Goal: Find specific page/section: Find specific page/section

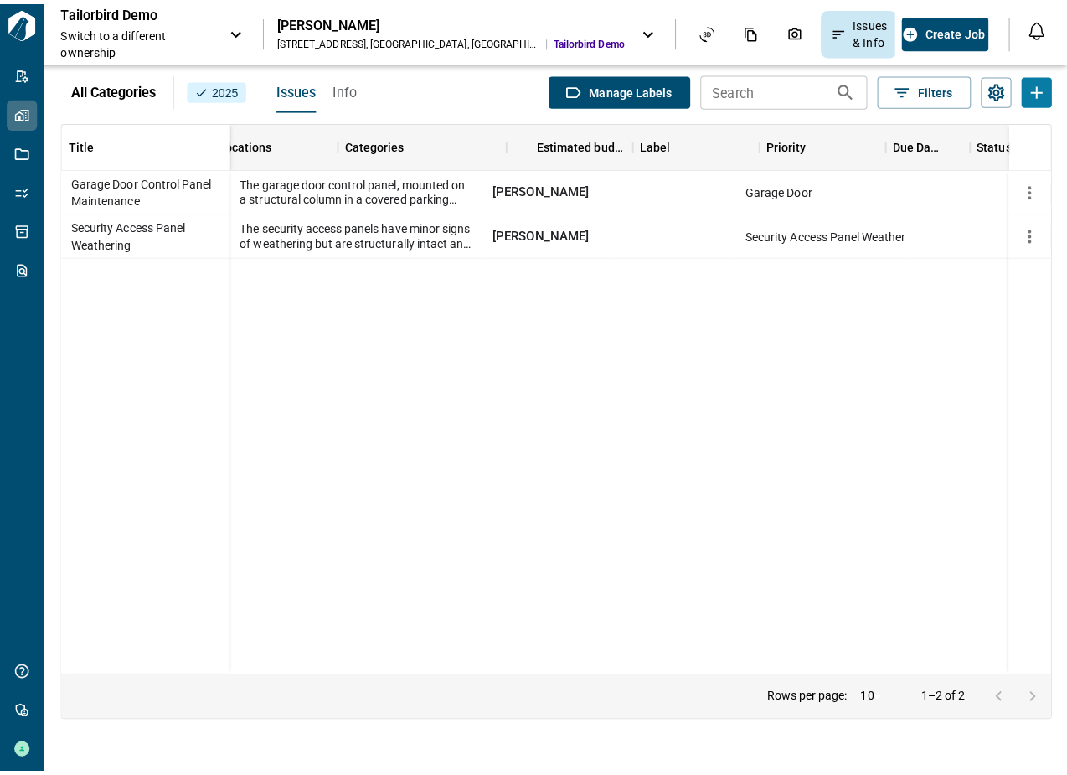
scroll to position [0, 395]
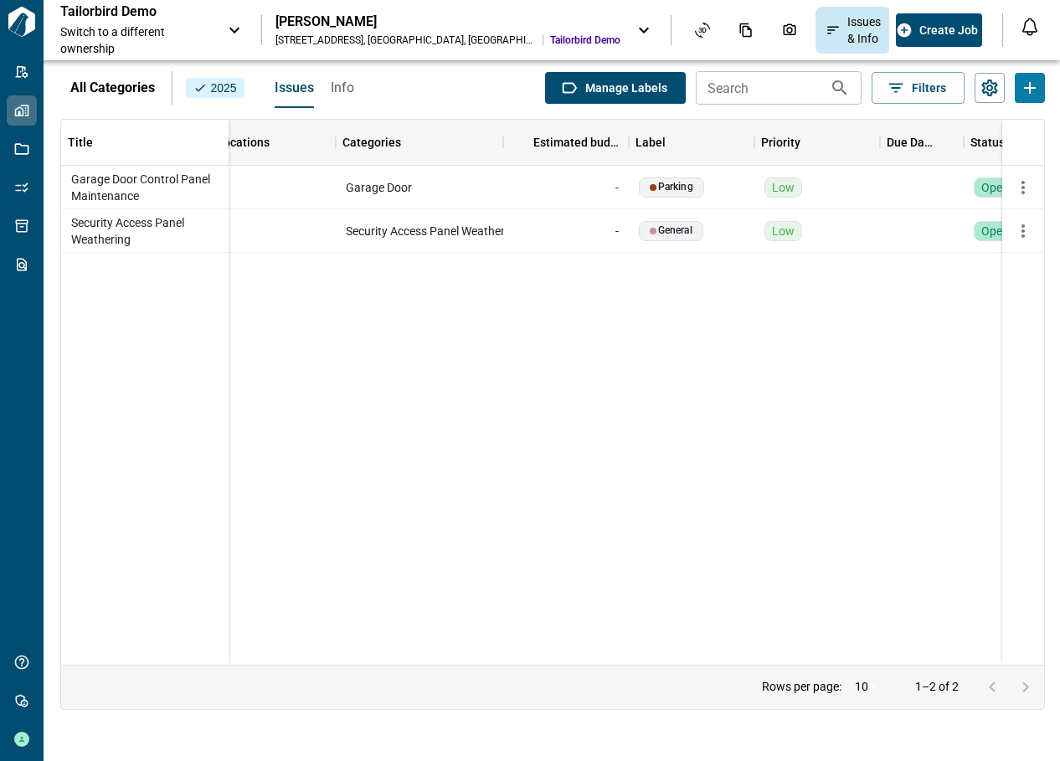
click at [204, 32] on span "Switch to a different ownership" at bounding box center [135, 39] width 151 height 33
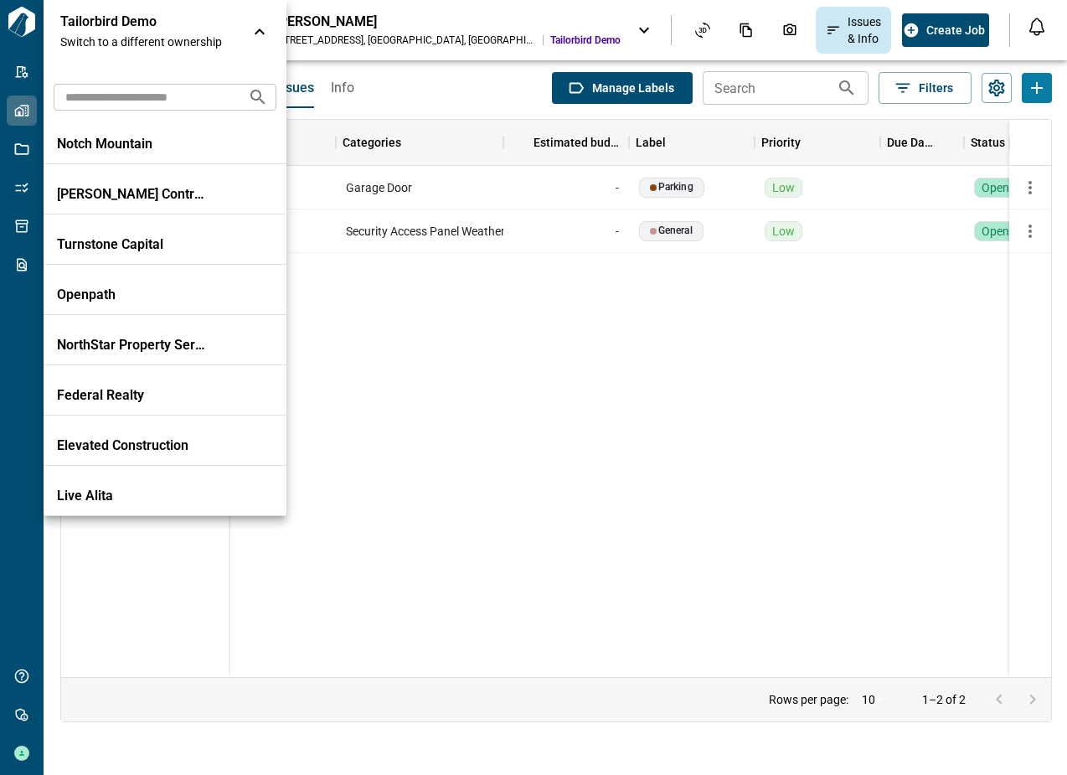
click at [142, 105] on input "text" at bounding box center [144, 96] width 181 height 31
click at [28, 157] on div at bounding box center [533, 387] width 1067 height 775
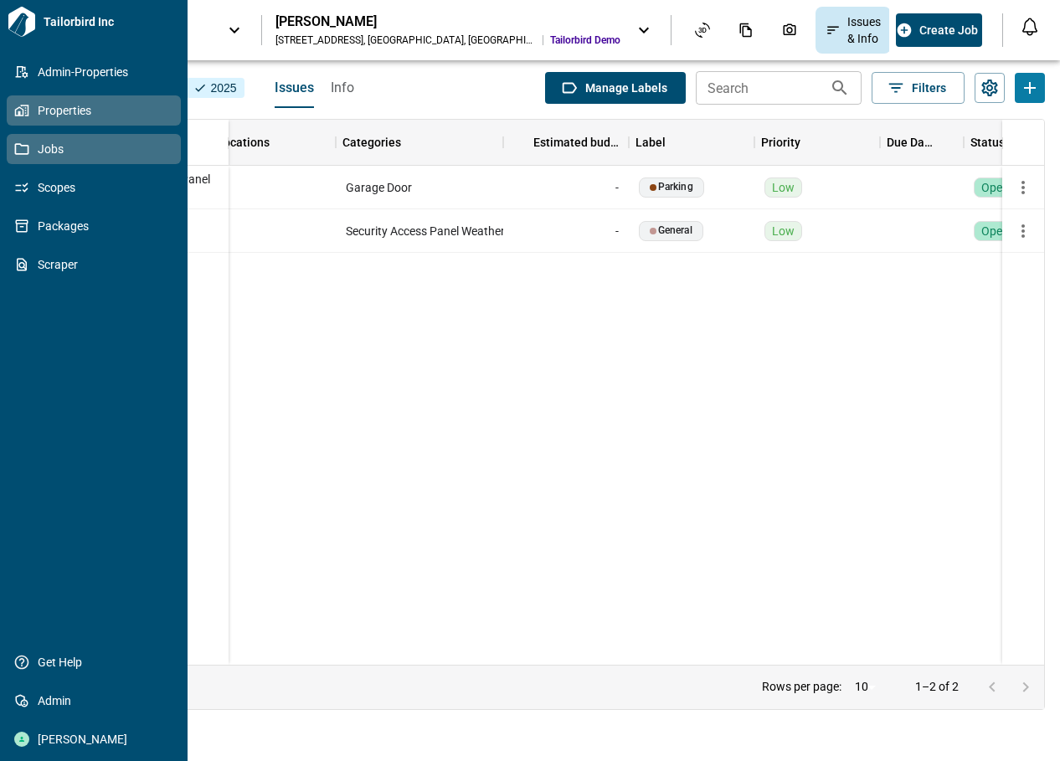
click at [23, 152] on icon at bounding box center [21, 149] width 15 height 15
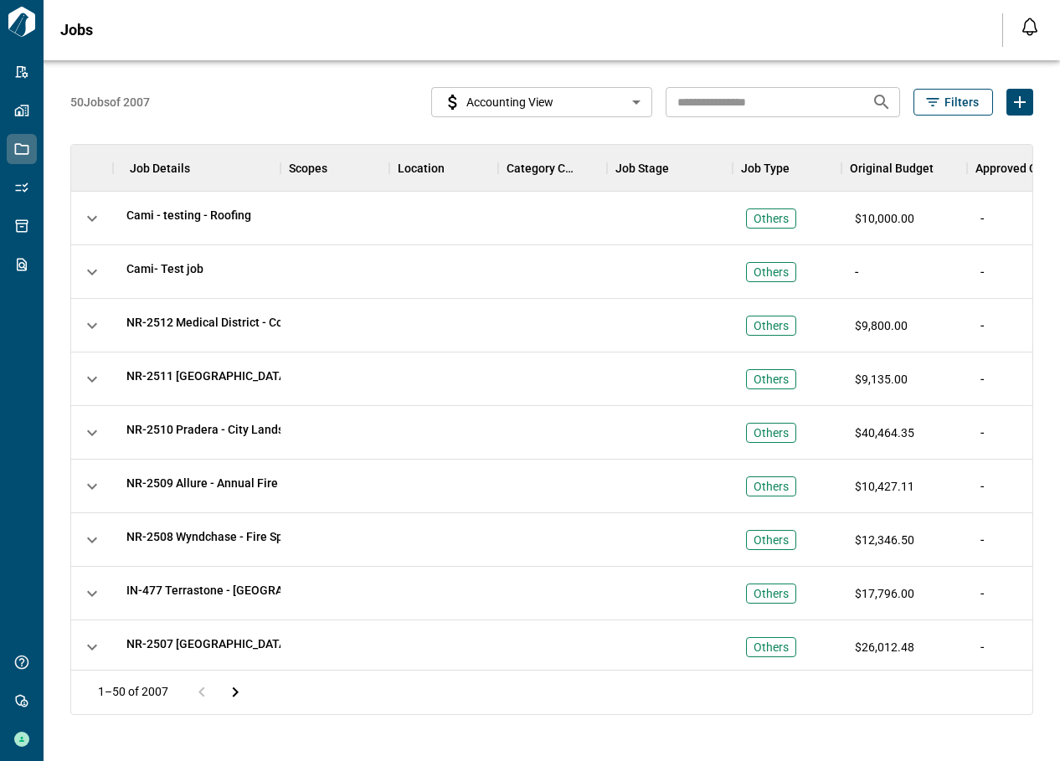
click at [963, 106] on span "Filters" at bounding box center [962, 102] width 34 height 17
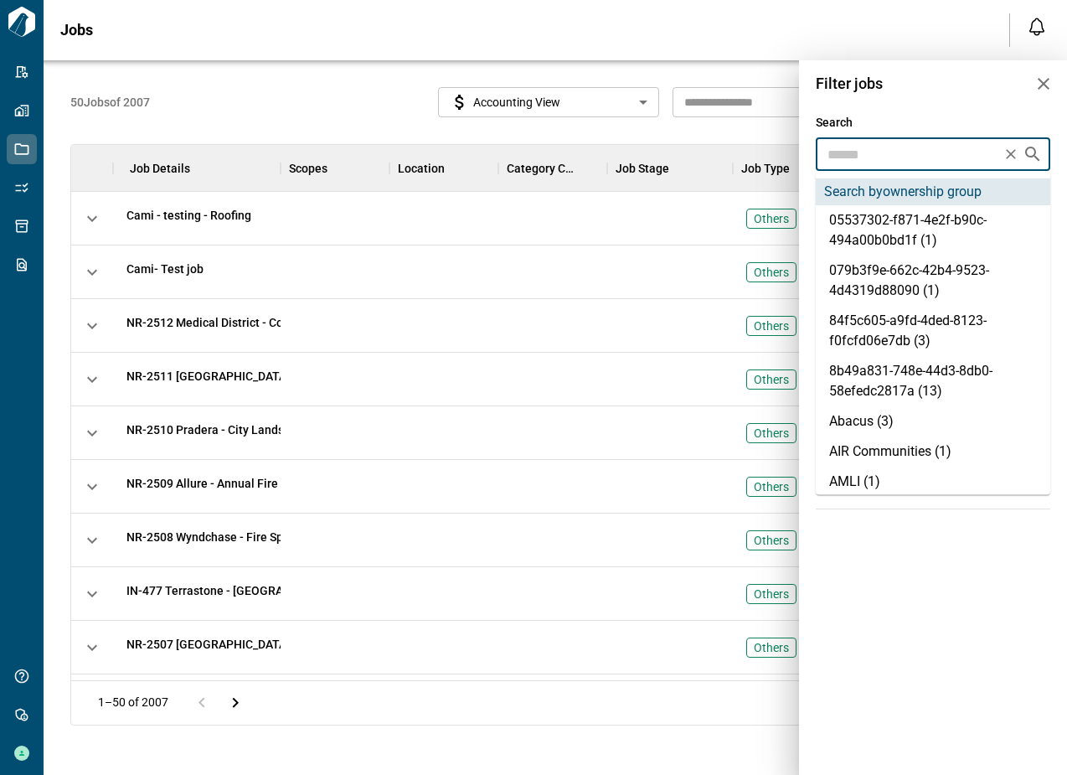
click at [863, 163] on input "text" at bounding box center [908, 153] width 175 height 23
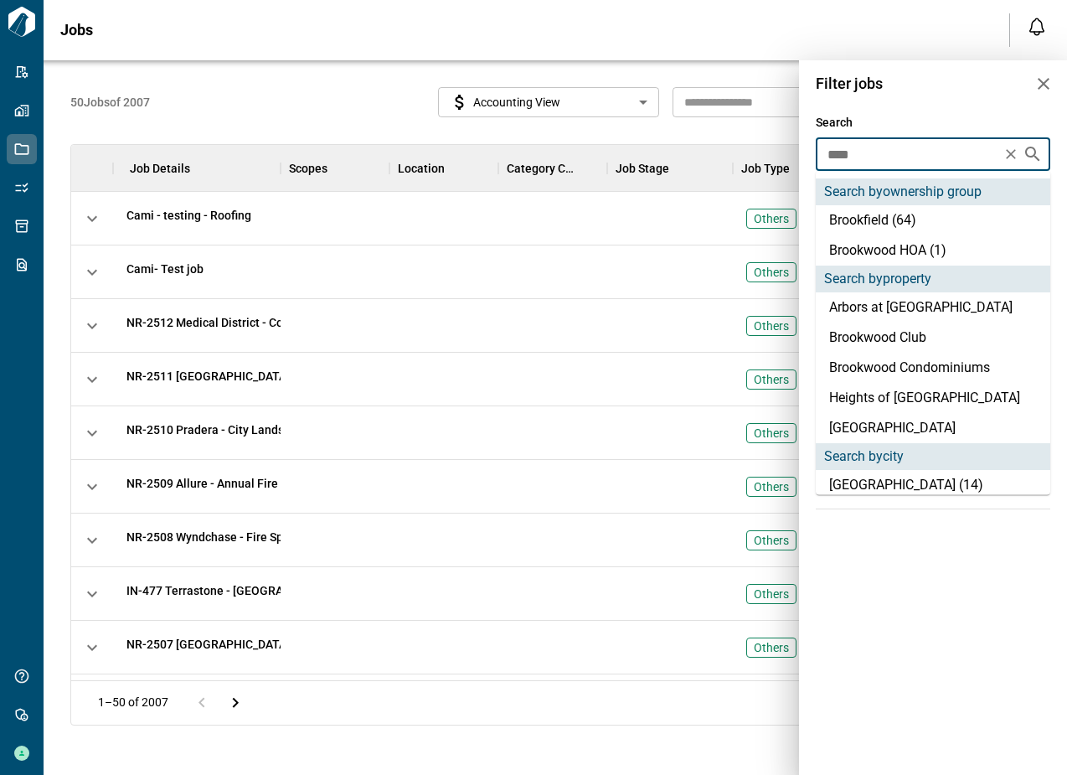
type input "*****"
click at [875, 218] on li "Brookfield (64)" at bounding box center [933, 220] width 234 height 30
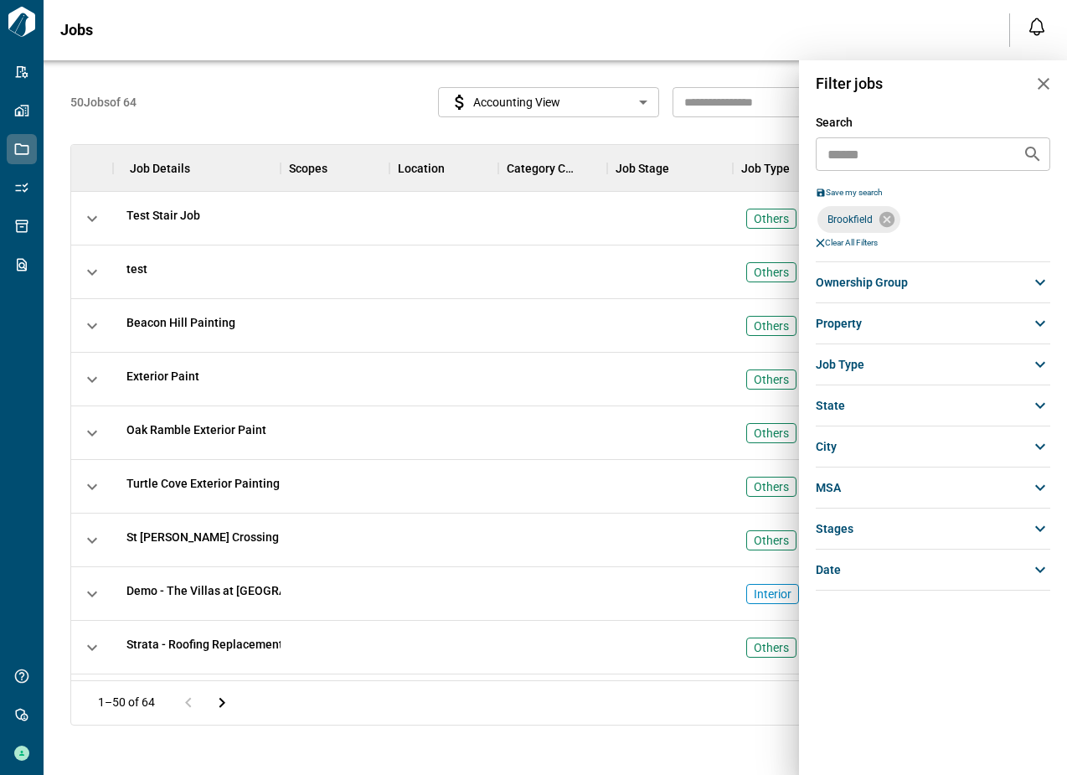
click at [633, 105] on div at bounding box center [533, 387] width 1067 height 775
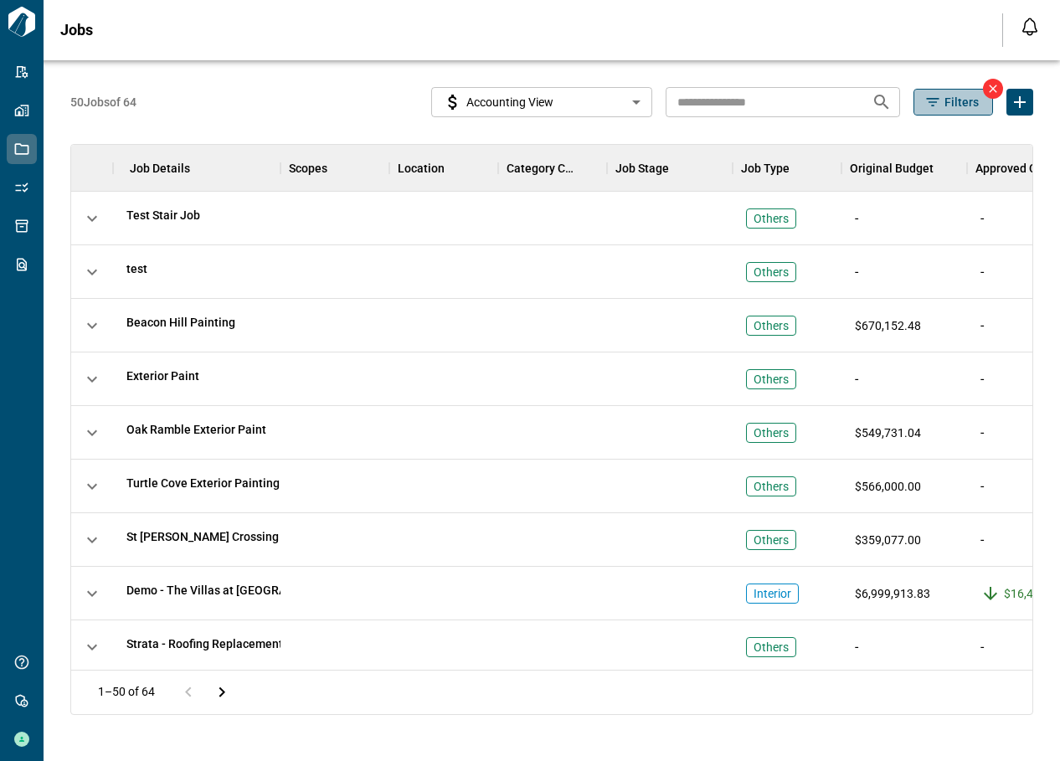
click at [939, 108] on icon "button" at bounding box center [933, 102] width 17 height 17
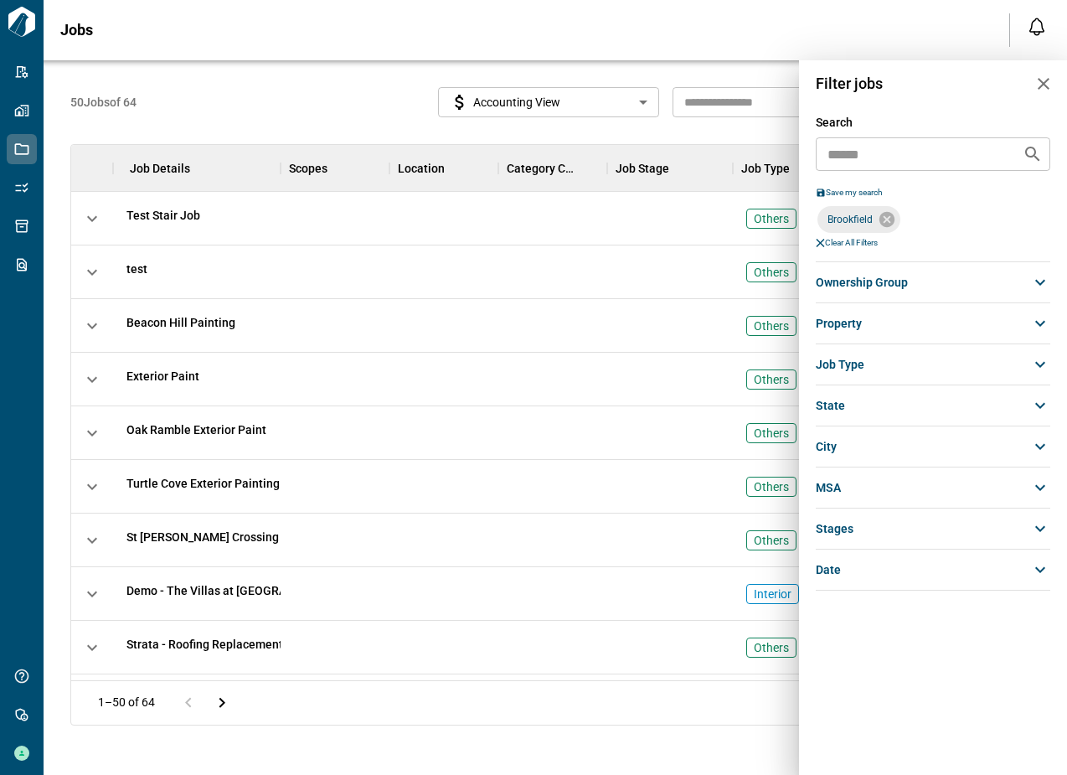
click at [862, 368] on span "Job Type" at bounding box center [840, 364] width 49 height 17
click at [852, 517] on div "stages" at bounding box center [933, 528] width 234 height 30
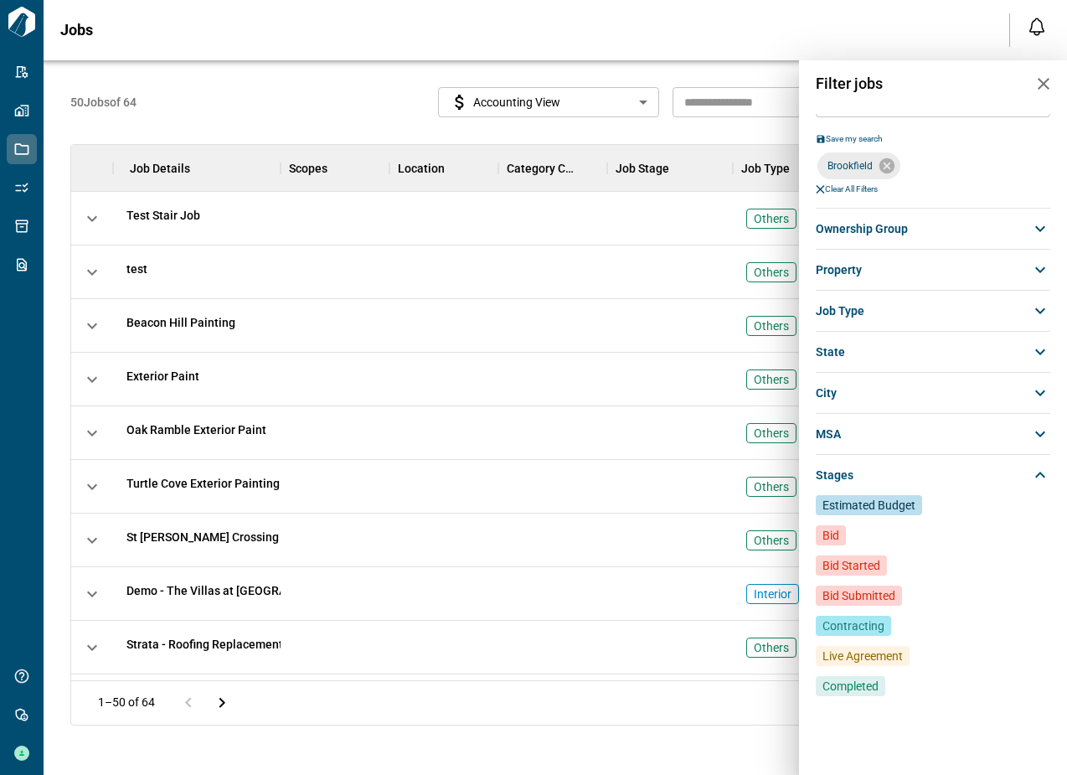
scroll to position [107, 0]
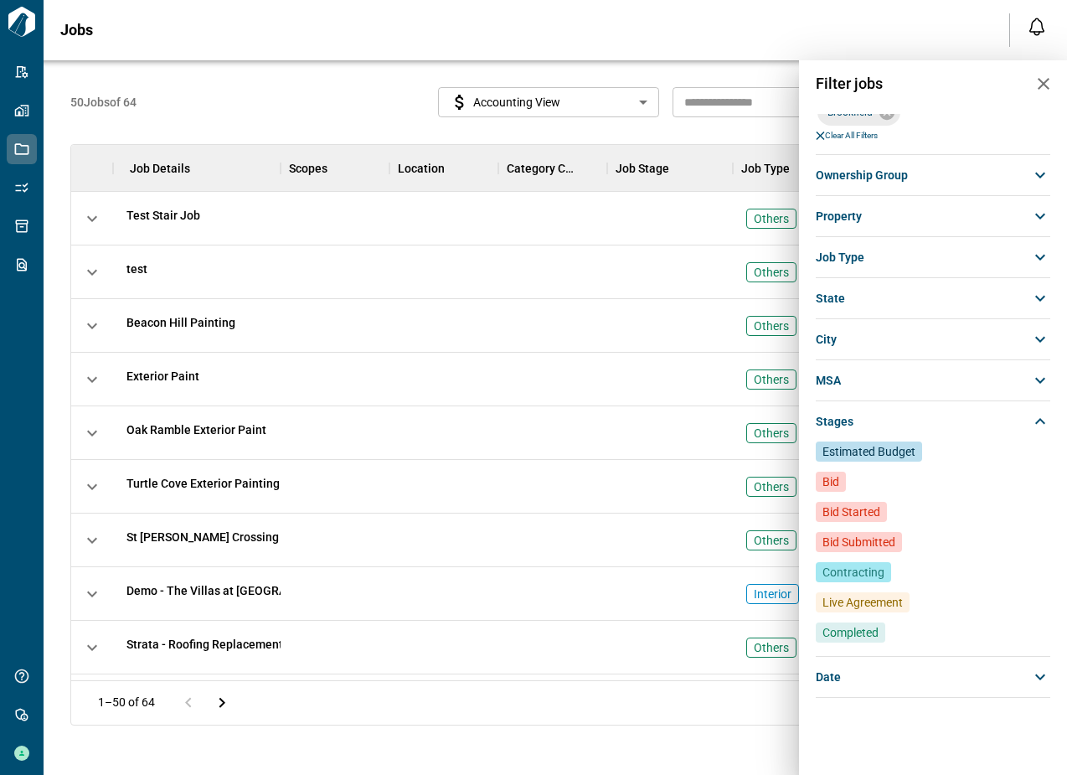
click at [858, 595] on span "Live Agreement" at bounding box center [862, 602] width 80 height 17
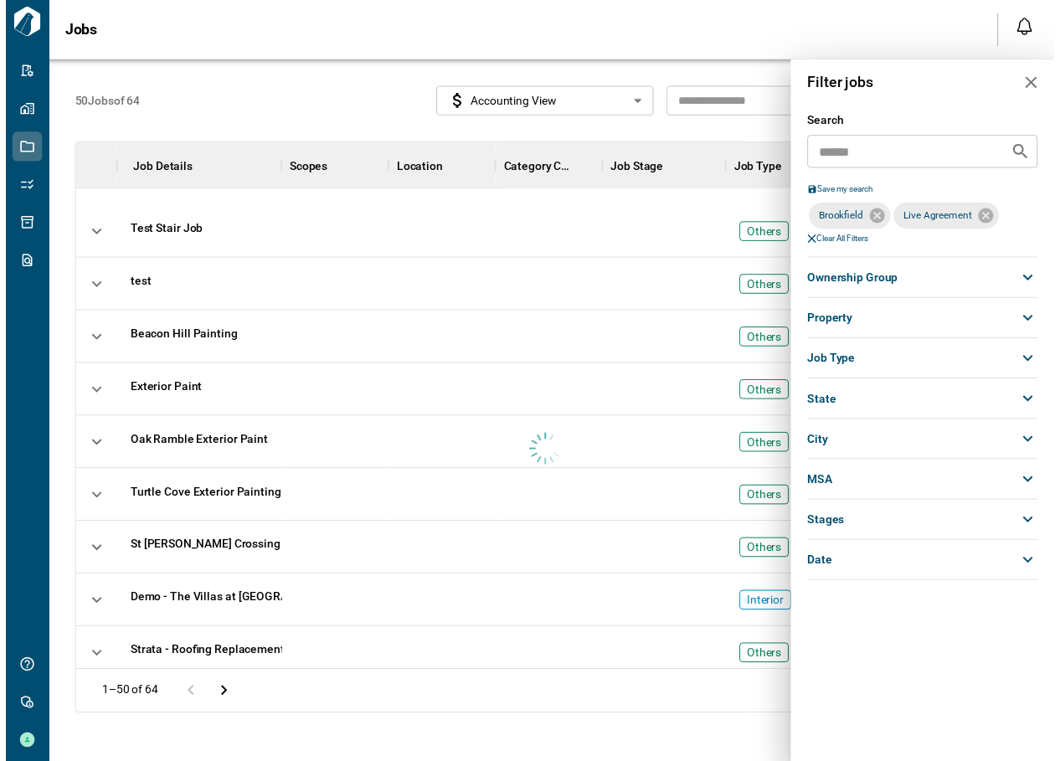
scroll to position [0, 0]
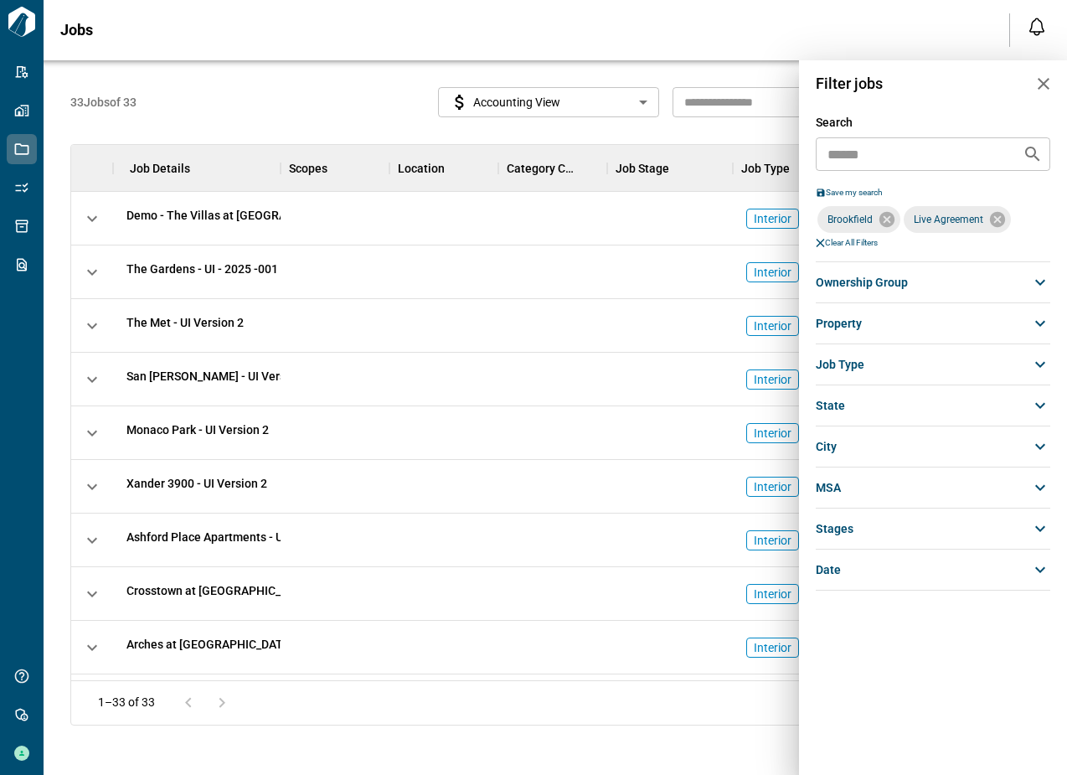
click at [337, 90] on div at bounding box center [533, 387] width 1067 height 775
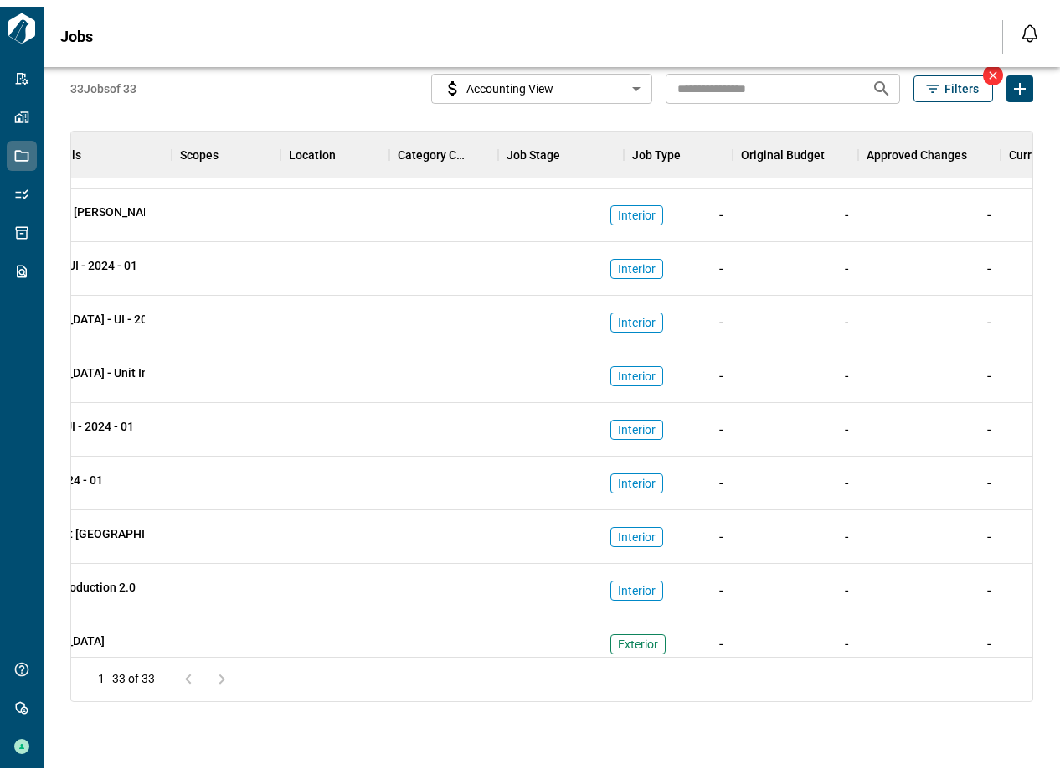
scroll to position [1116, 0]
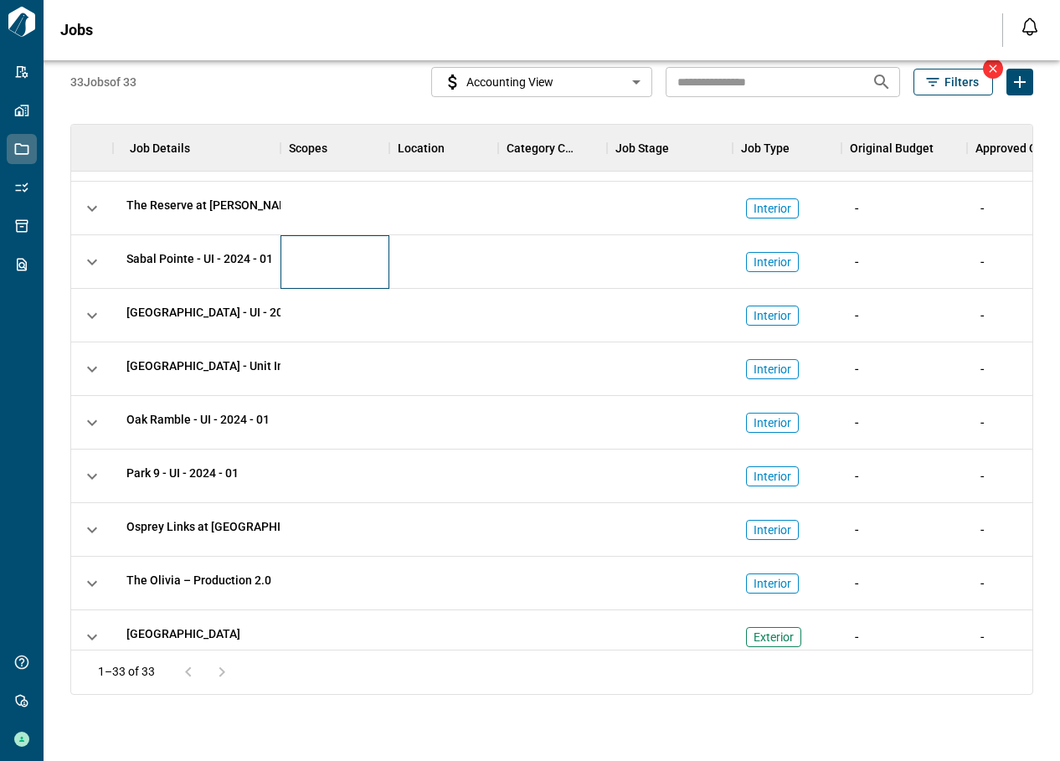
click at [306, 275] on div at bounding box center [335, 262] width 109 height 54
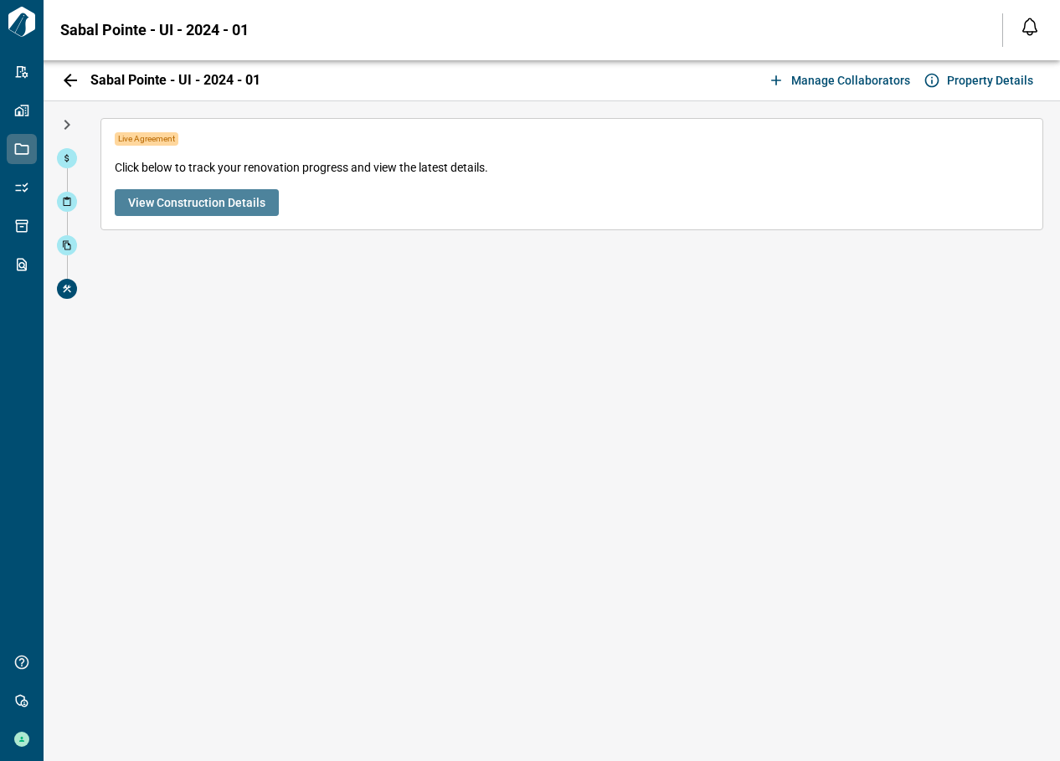
click at [207, 201] on span "View Construction Details" at bounding box center [196, 202] width 137 height 17
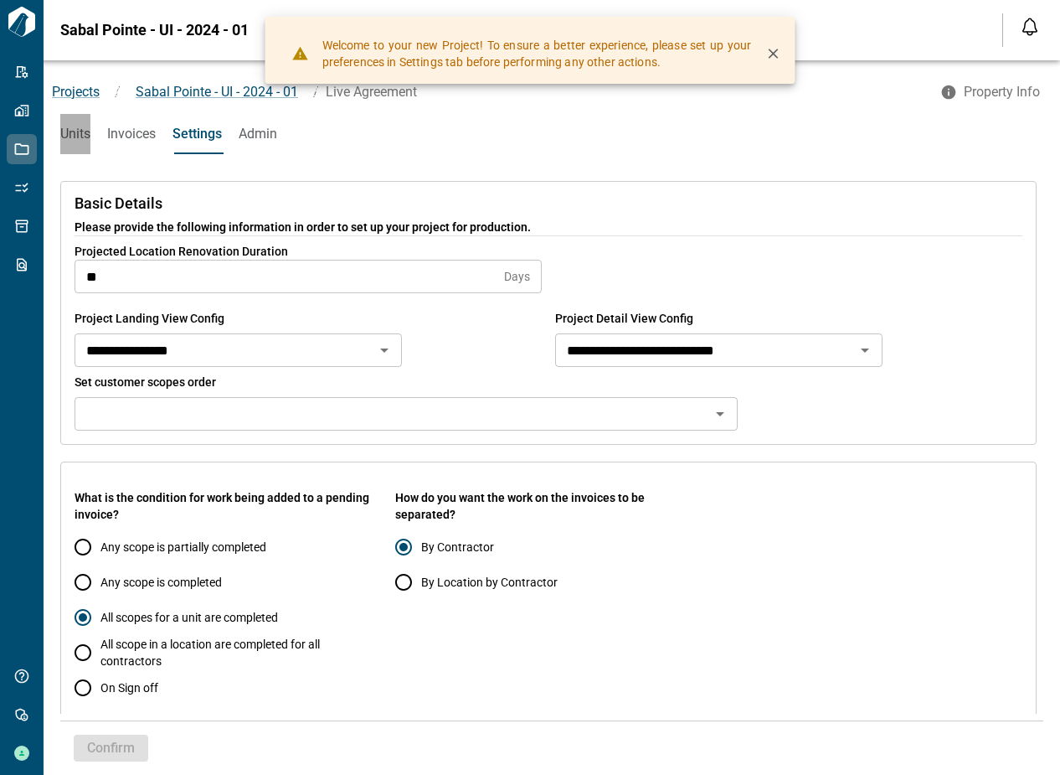
click at [83, 134] on span "Units" at bounding box center [75, 134] width 30 height 17
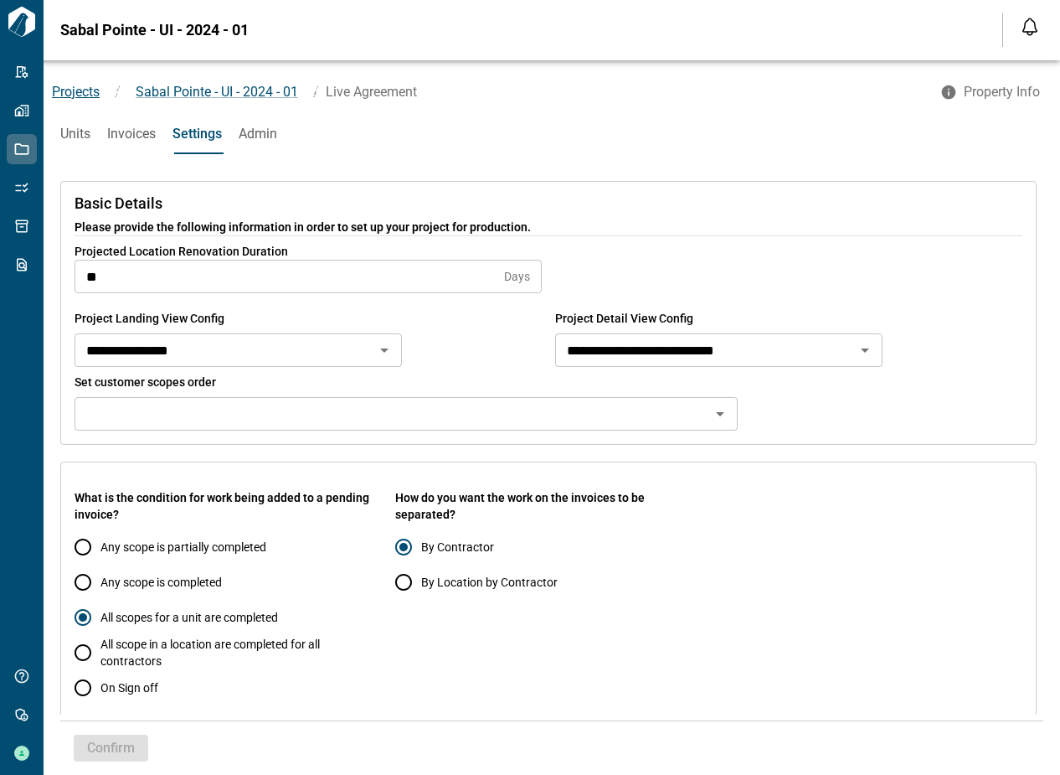
click at [80, 92] on span "Projects" at bounding box center [76, 92] width 48 height 16
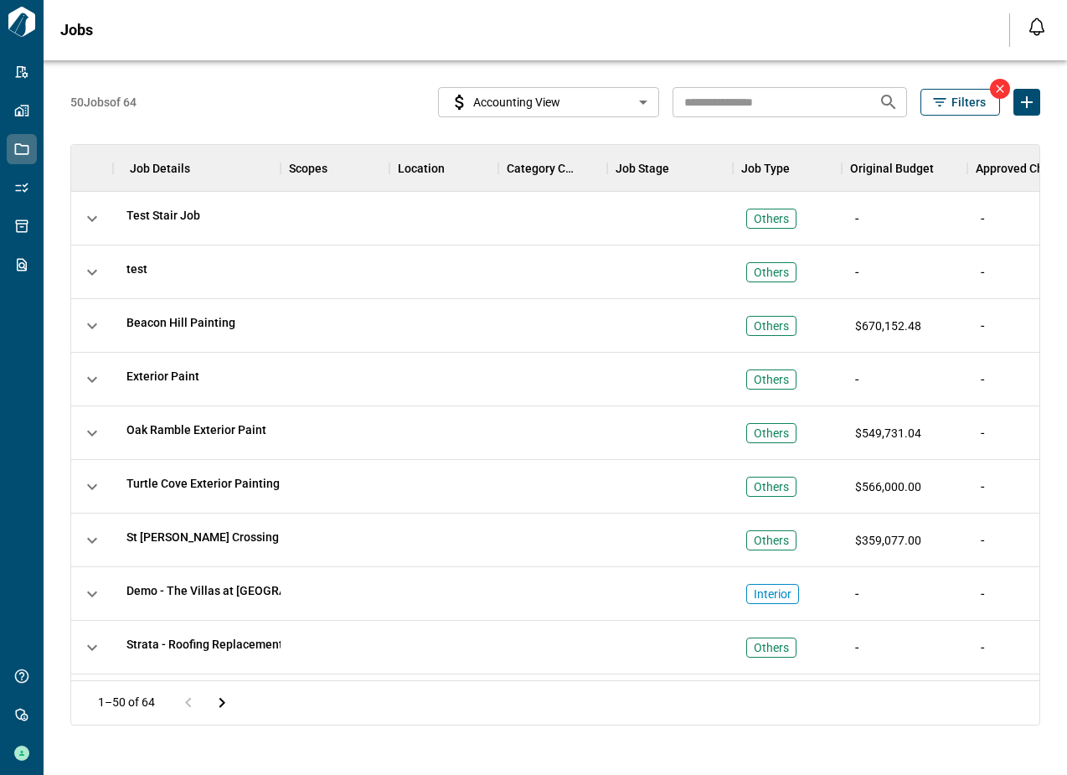
click at [931, 107] on icon "button" at bounding box center [939, 102] width 17 height 17
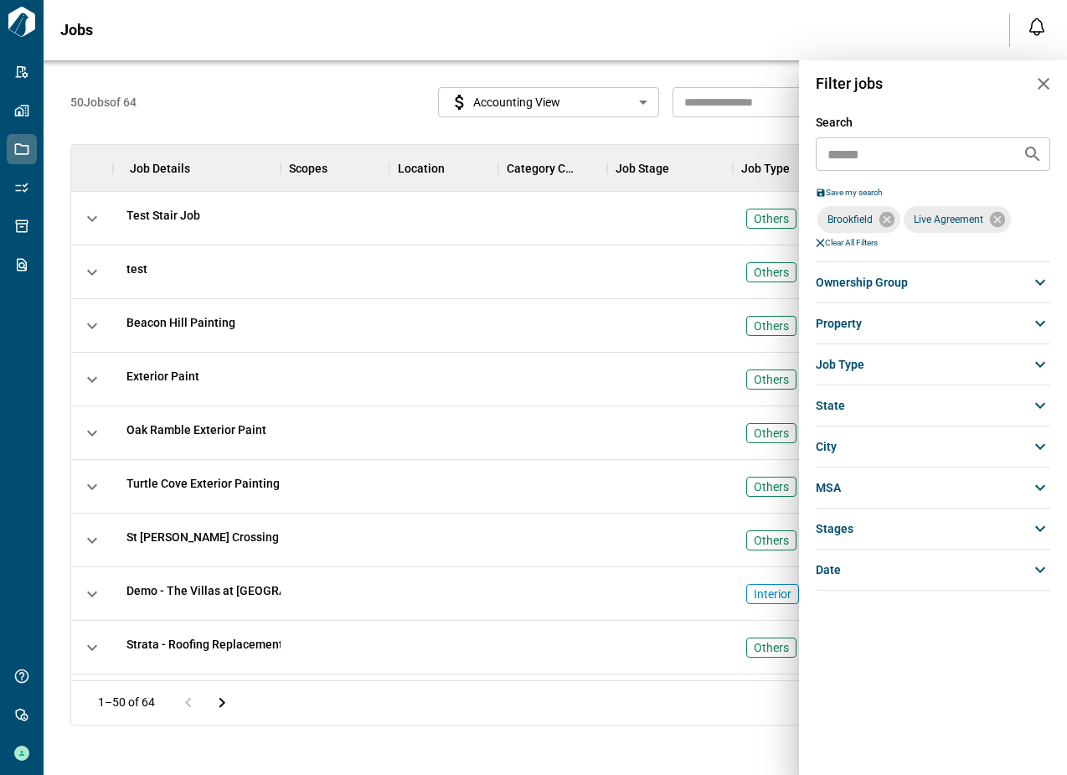
click at [182, 106] on div at bounding box center [533, 387] width 1067 height 775
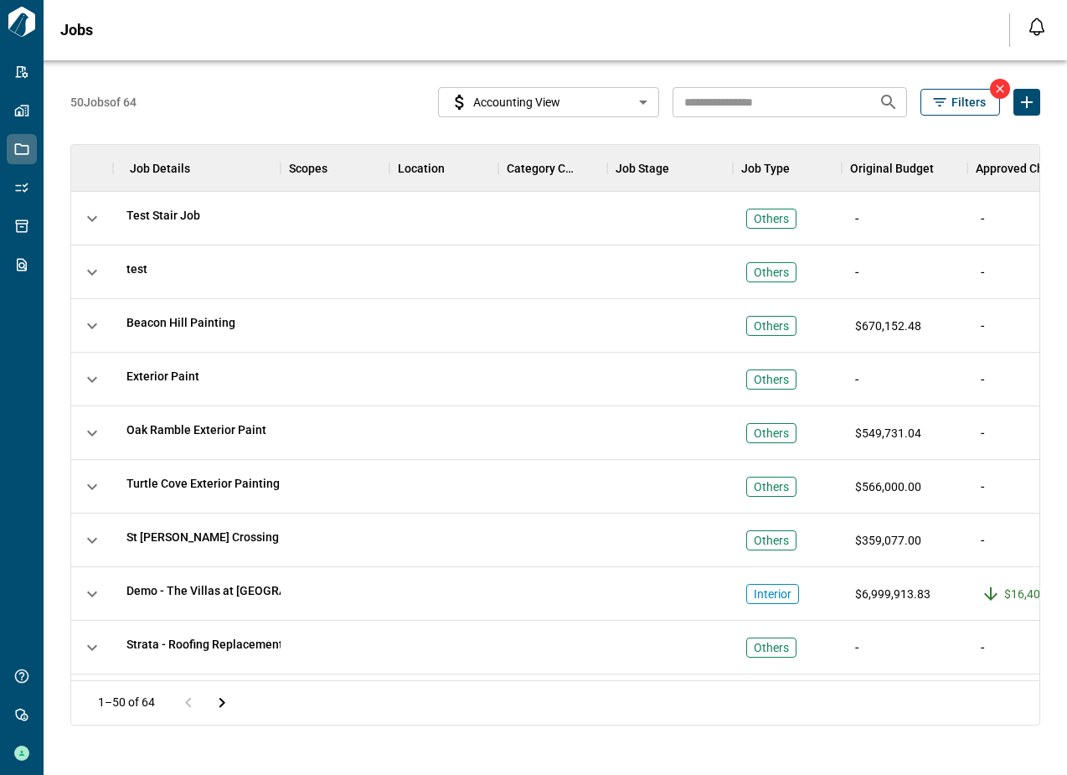
click at [942, 100] on icon "button" at bounding box center [939, 102] width 17 height 17
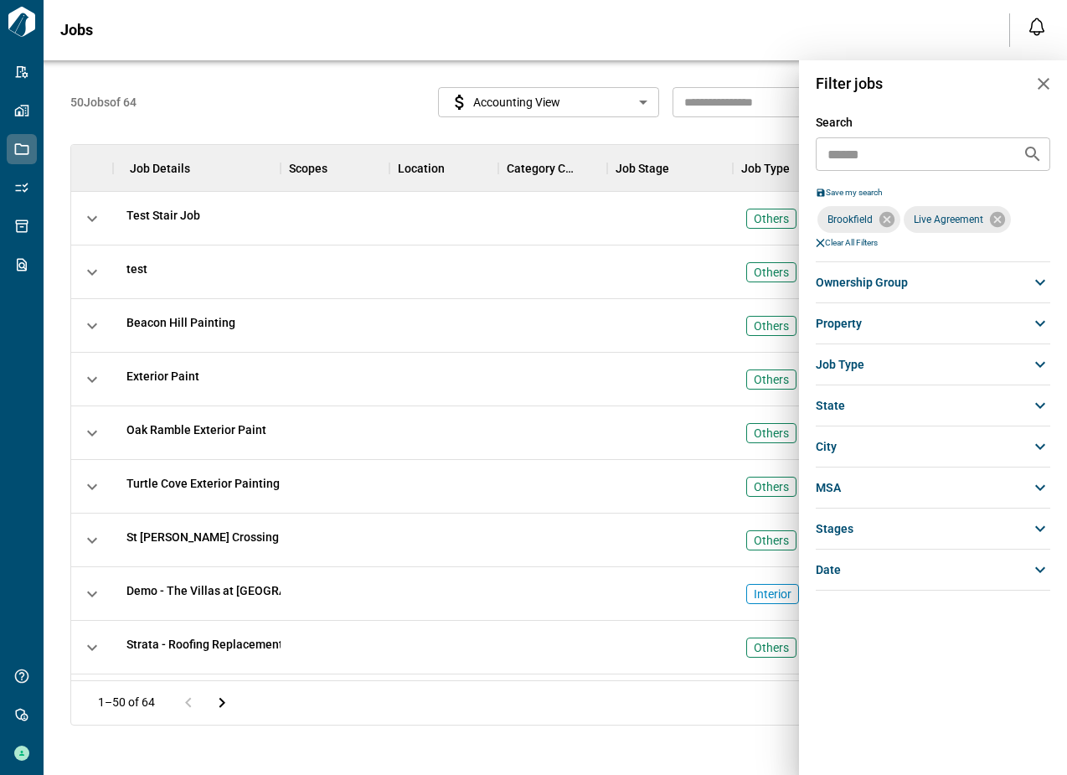
click at [313, 85] on div at bounding box center [533, 387] width 1067 height 775
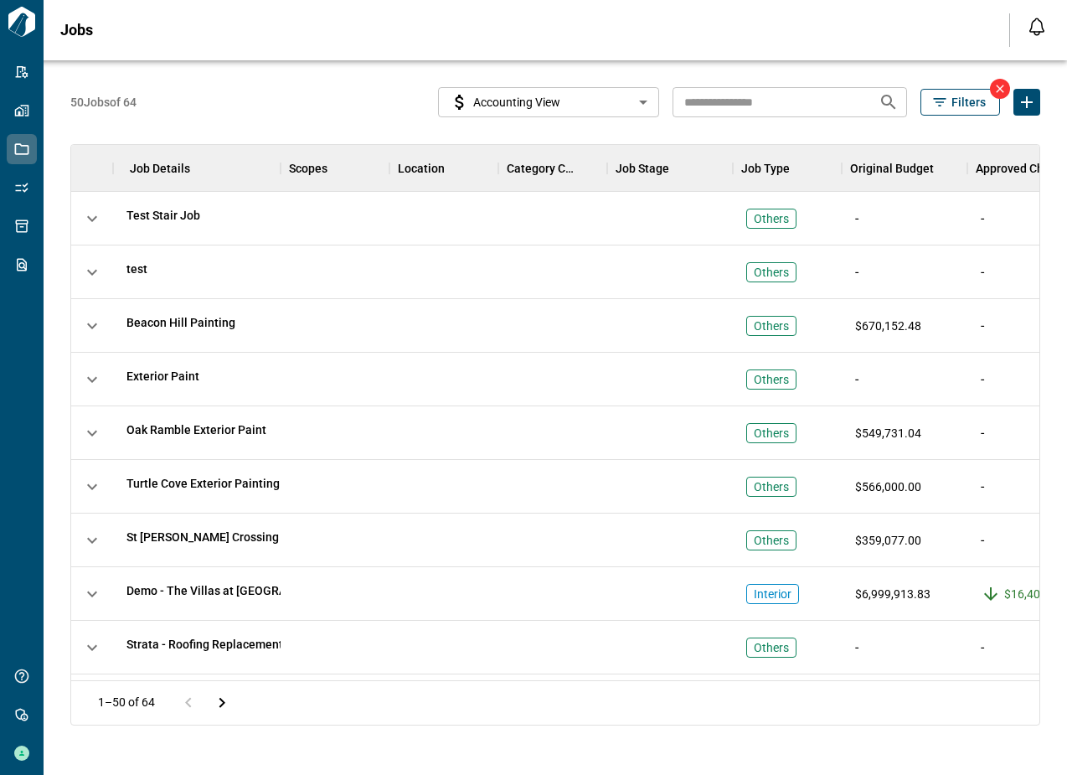
click at [546, 107] on body "Tailorbird Inc Admin-Properties Properties Jobs Scopes Packages Scraper Get Hel…" at bounding box center [533, 387] width 1067 height 775
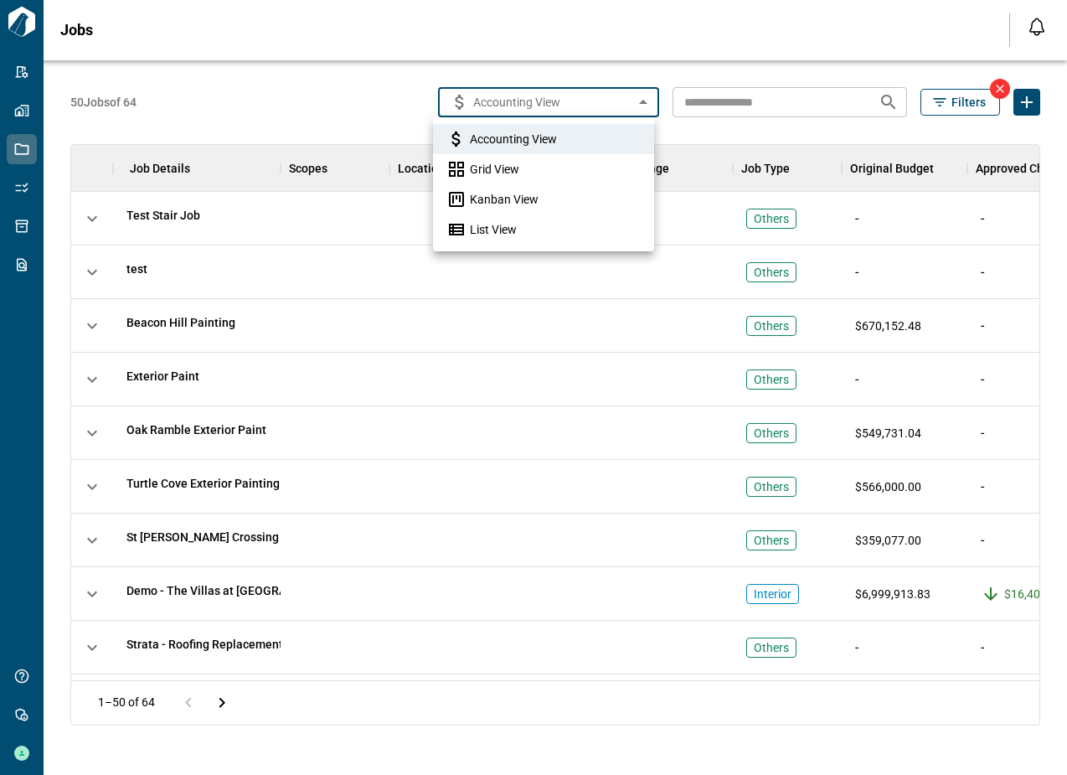
click at [483, 200] on span "Kanban View" at bounding box center [504, 199] width 69 height 17
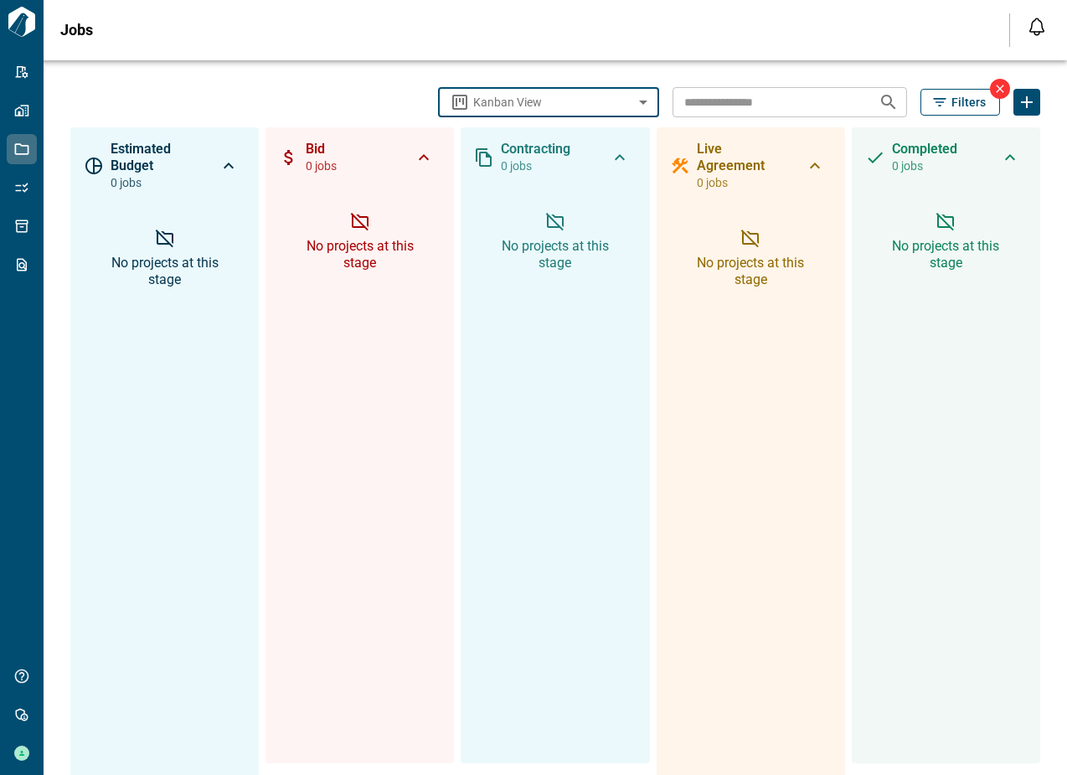
click at [576, 96] on body "Tailorbird Inc Admin-Properties Properties Jobs Scopes Packages Scraper Get Hel…" at bounding box center [533, 387] width 1067 height 775
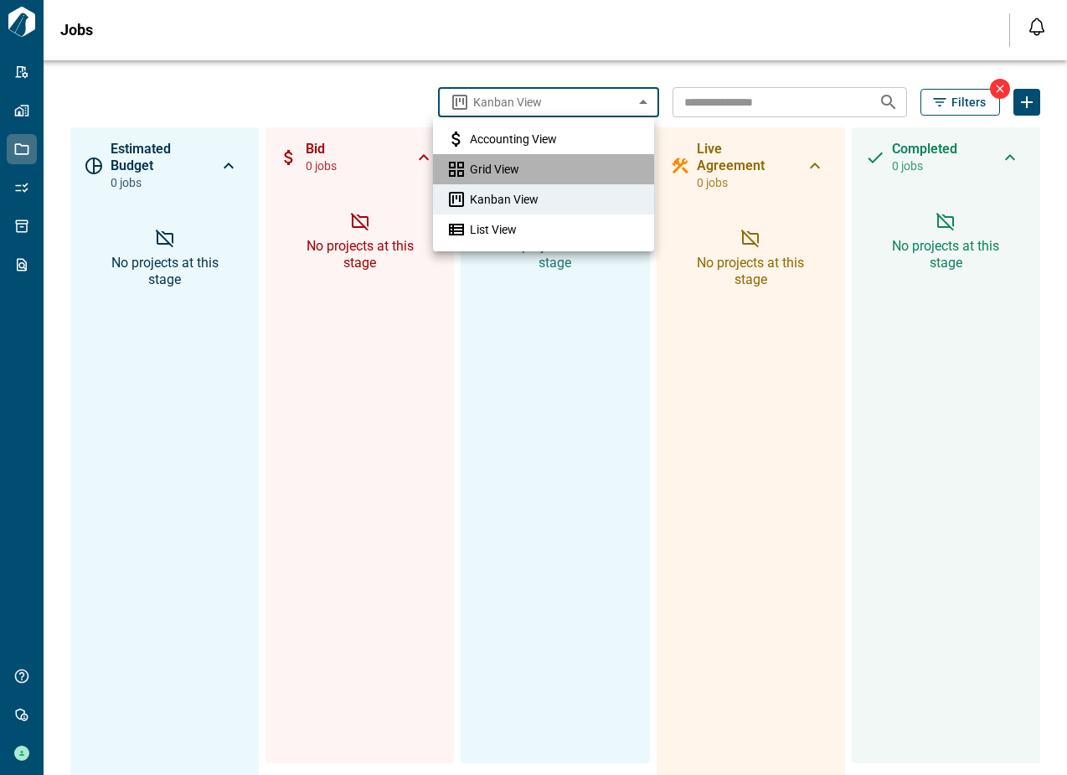
click at [521, 158] on li "Grid View" at bounding box center [543, 169] width 221 height 30
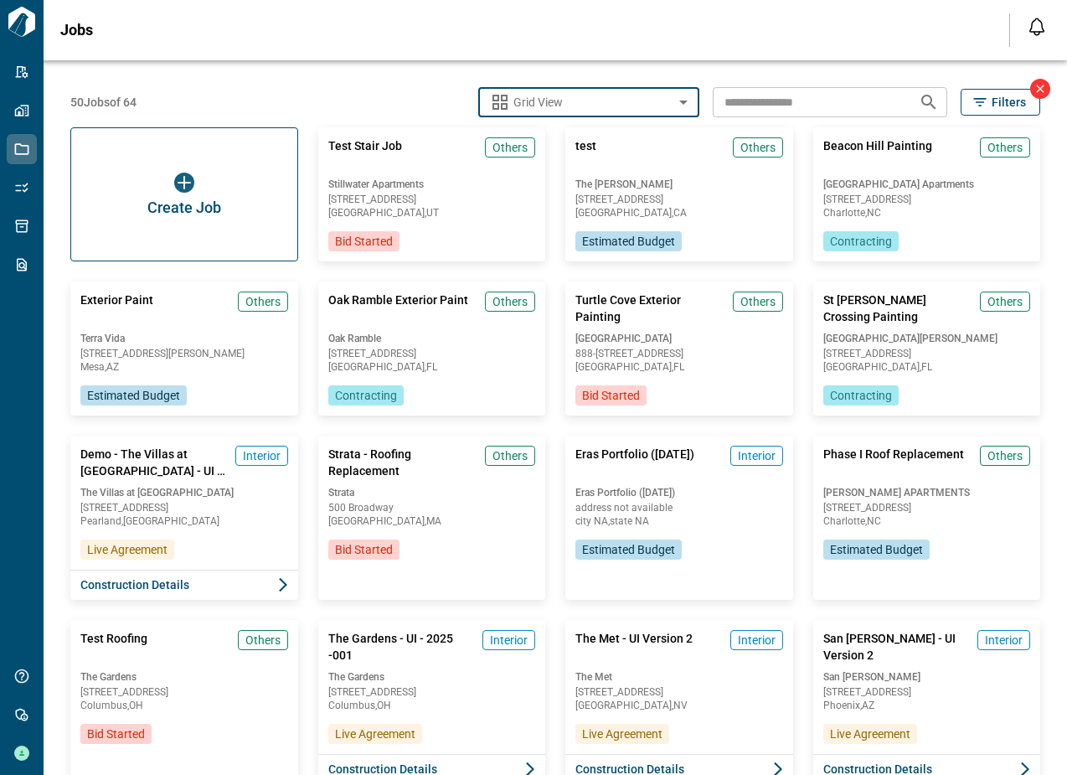
click at [570, 109] on body "Tailorbird Inc Admin-Properties Properties Jobs Scopes Packages Scraper Get Hel…" at bounding box center [533, 387] width 1067 height 775
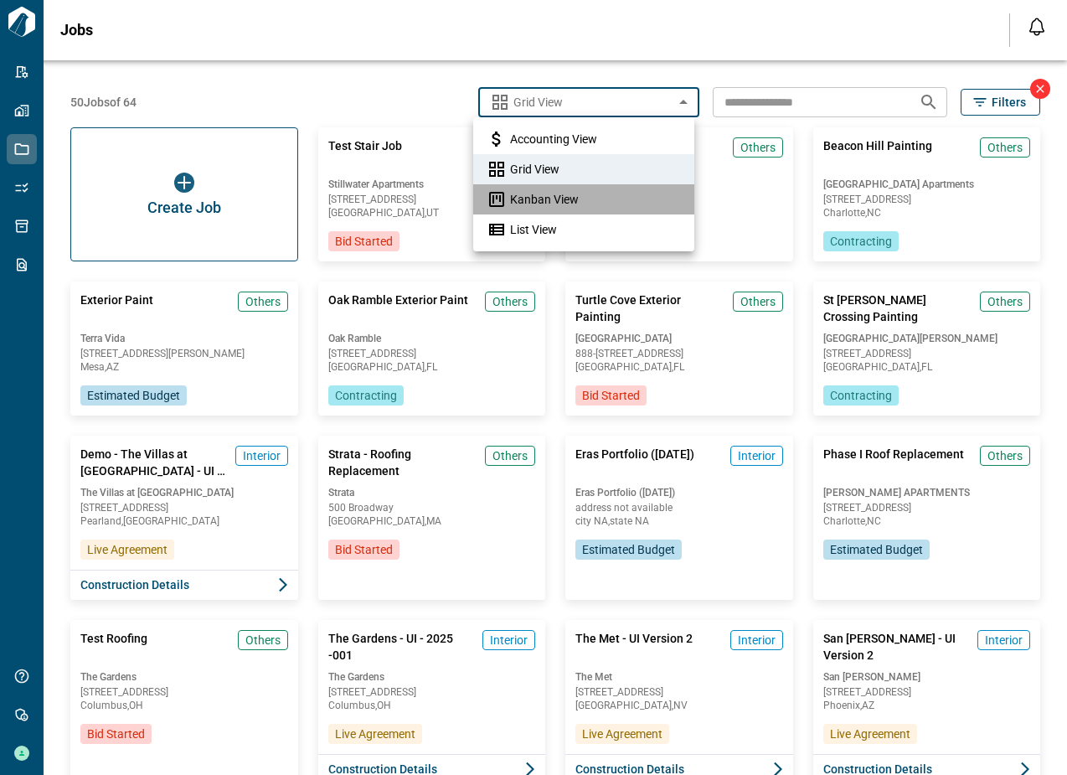
click at [544, 193] on span "Kanban View" at bounding box center [544, 199] width 69 height 17
type input "**********"
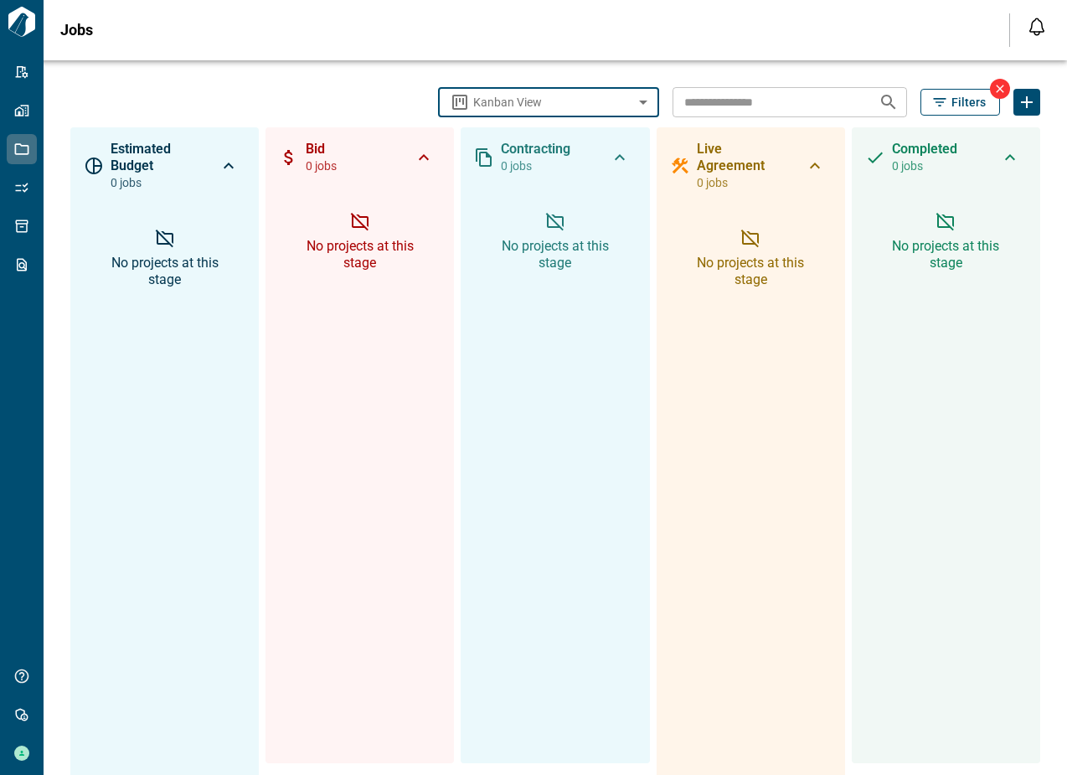
scroll to position [22, 0]
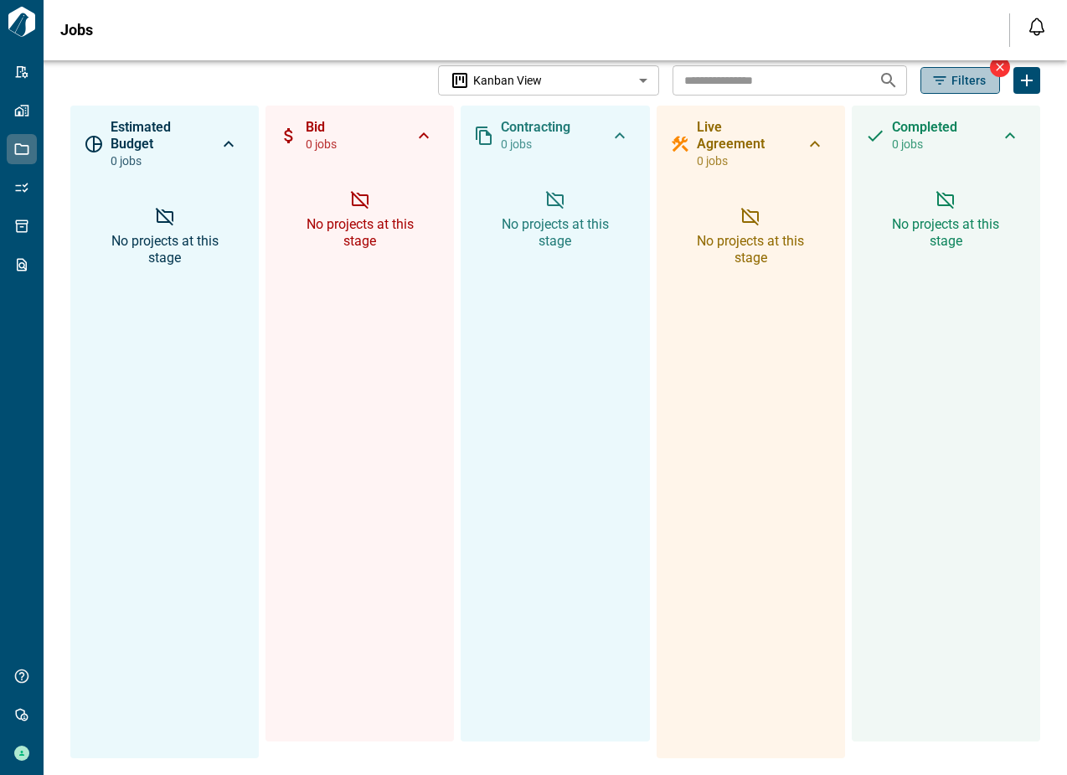
click at [934, 80] on icon "button" at bounding box center [940, 80] width 13 height 8
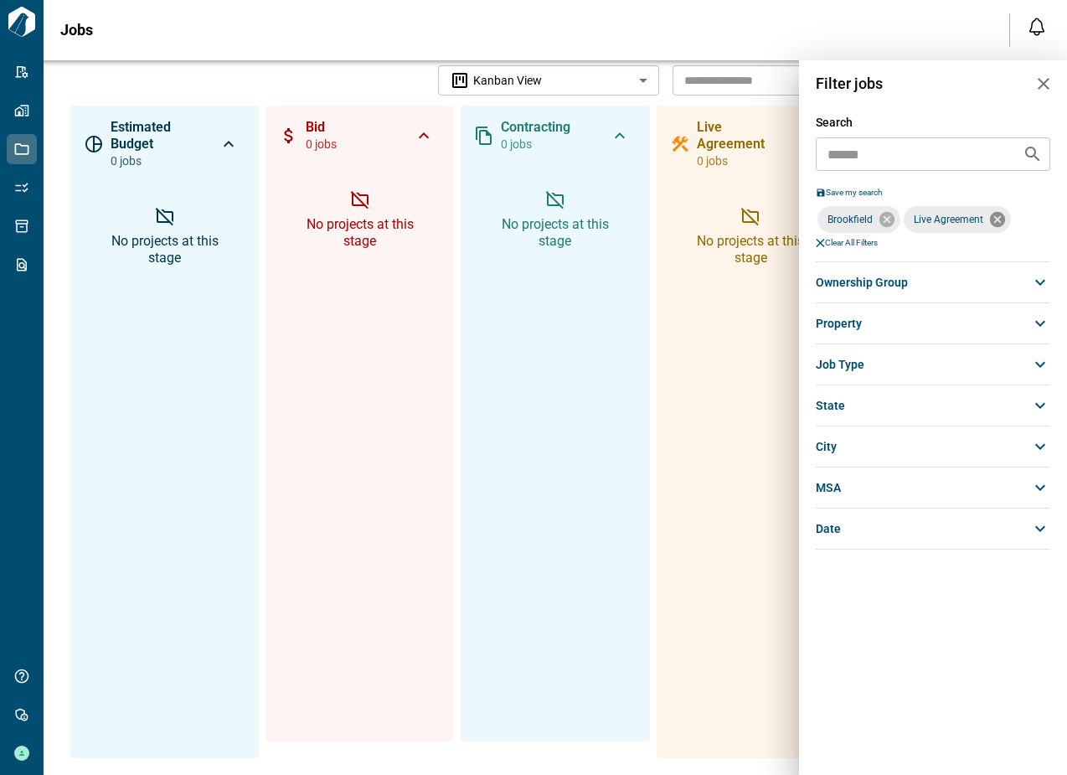
click at [994, 219] on icon at bounding box center [997, 219] width 15 height 15
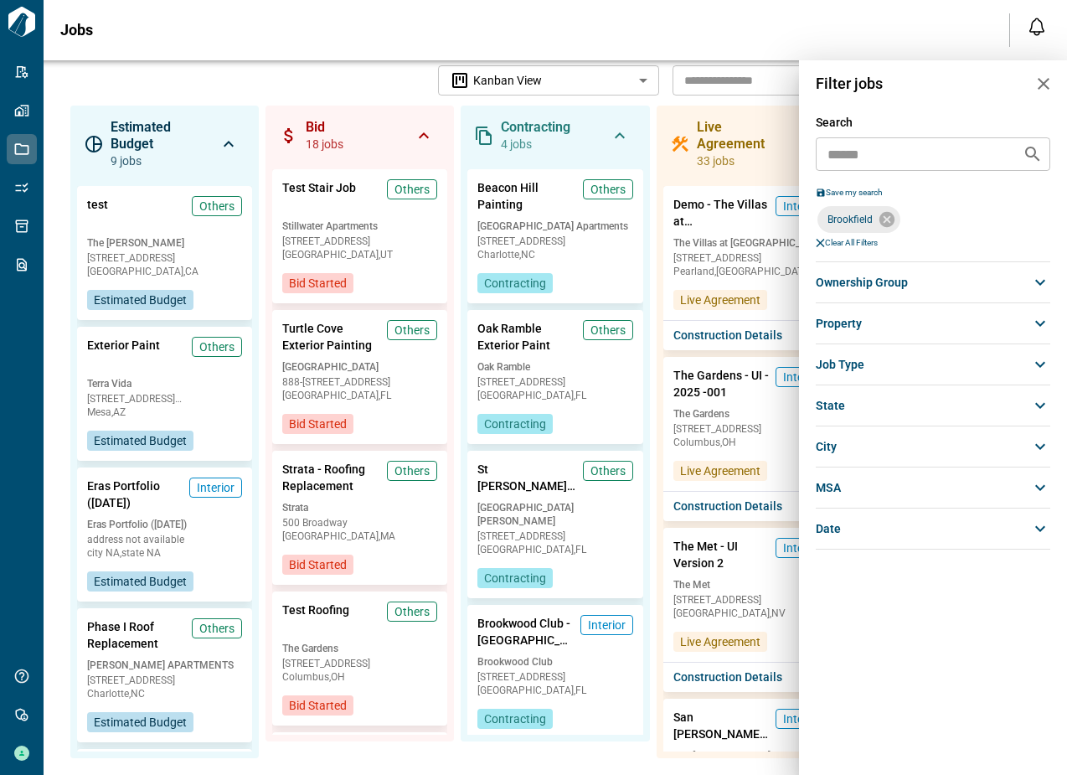
click at [1046, 85] on icon "button" at bounding box center [1043, 84] width 20 height 20
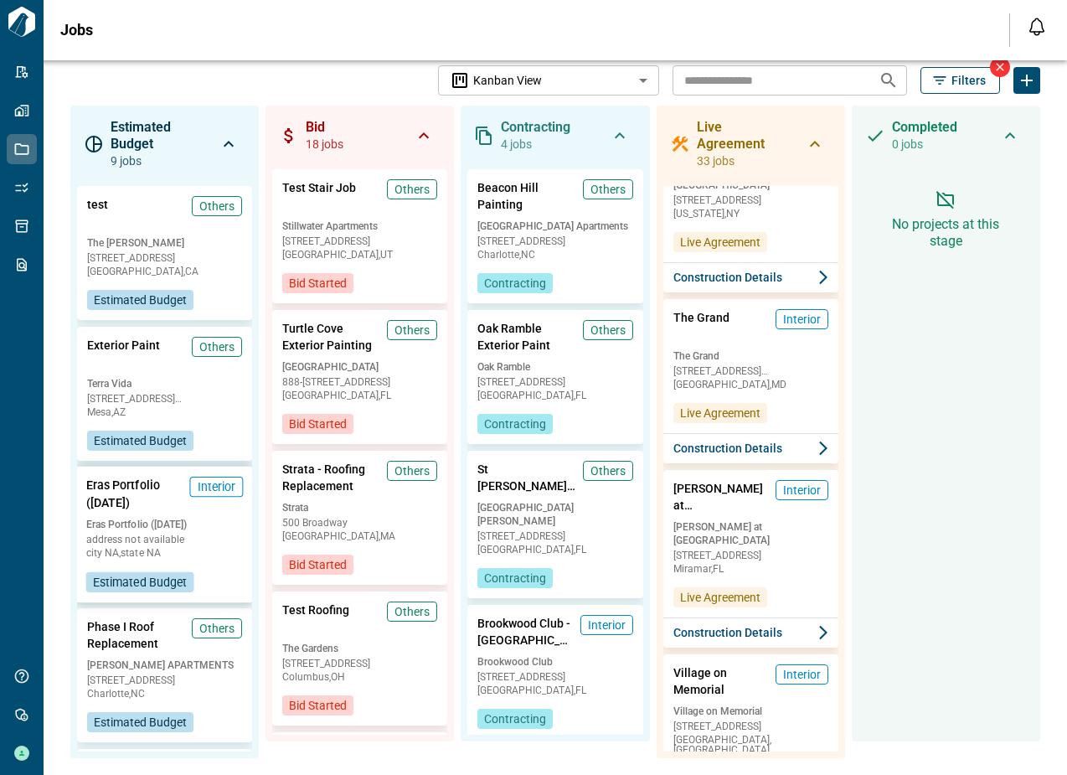
scroll to position [5066, 0]
